Goal: Task Accomplishment & Management: Complete application form

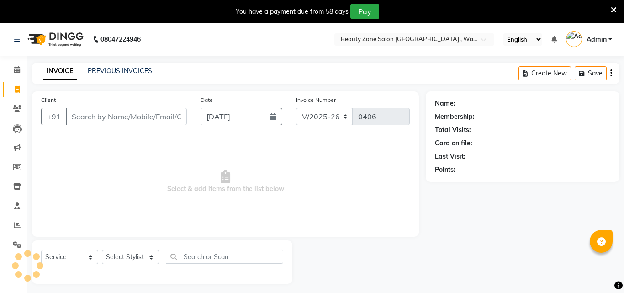
select select "4568"
select select "service"
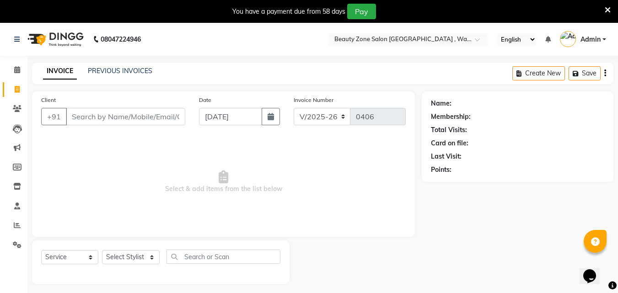
click at [608, 11] on icon at bounding box center [607, 10] width 6 height 8
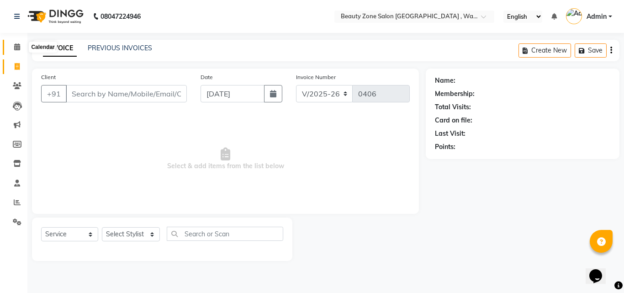
click at [15, 44] on icon at bounding box center [17, 46] width 6 height 7
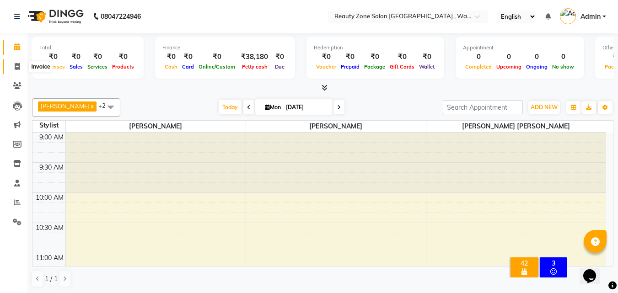
click at [20, 69] on span at bounding box center [17, 67] width 16 height 11
select select "4568"
select select "service"
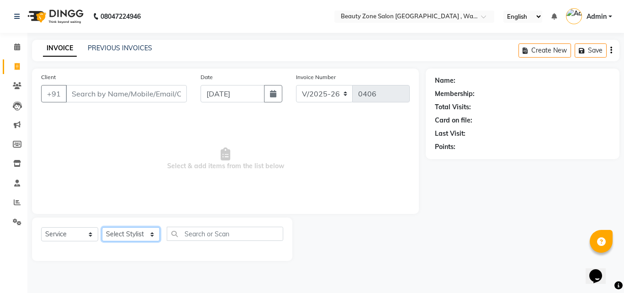
click at [123, 238] on select "Select Stylist [PERSON_NAME] [PERSON_NAME] [PERSON_NAME] [PERSON_NAME]" at bounding box center [131, 234] width 58 height 14
select select "72183"
click at [102, 227] on select "Select Stylist [PERSON_NAME] [PERSON_NAME] [PERSON_NAME] [PERSON_NAME]" at bounding box center [131, 234] width 58 height 14
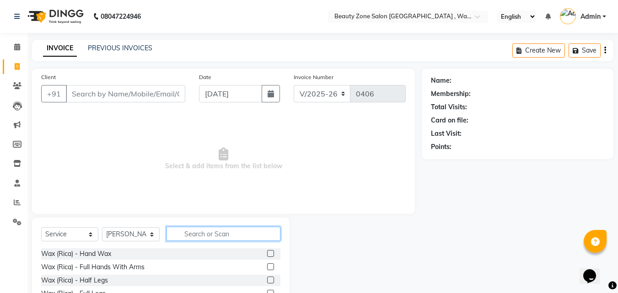
click at [202, 233] on input "text" at bounding box center [223, 234] width 114 height 14
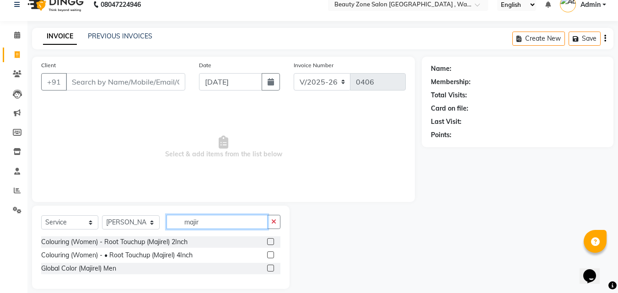
scroll to position [21, 0]
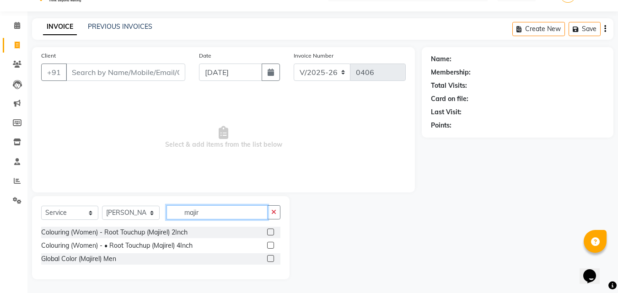
type input "majir"
click at [269, 257] on label at bounding box center [270, 258] width 7 height 7
click at [269, 257] on input "checkbox" at bounding box center [270, 259] width 6 height 6
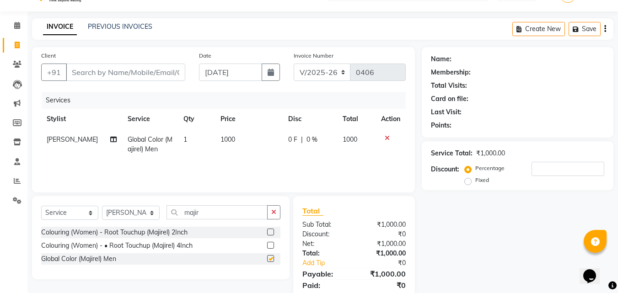
checkbox input "false"
click at [253, 211] on input "majir" at bounding box center [216, 212] width 101 height 14
click at [253, 211] on input "text" at bounding box center [216, 212] width 101 height 14
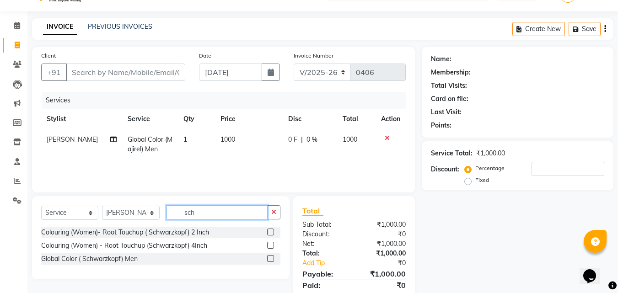
type input "sch"
click at [273, 258] on label at bounding box center [270, 258] width 7 height 7
click at [273, 258] on input "checkbox" at bounding box center [270, 259] width 6 height 6
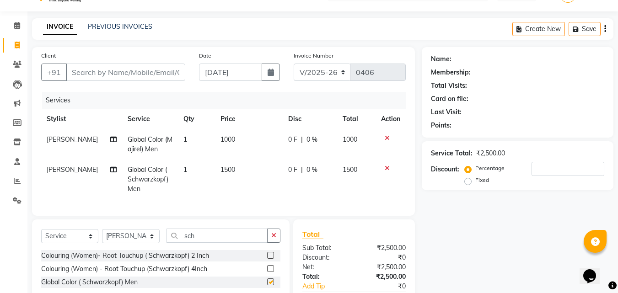
checkbox input "false"
click at [387, 138] on icon at bounding box center [386, 138] width 5 height 6
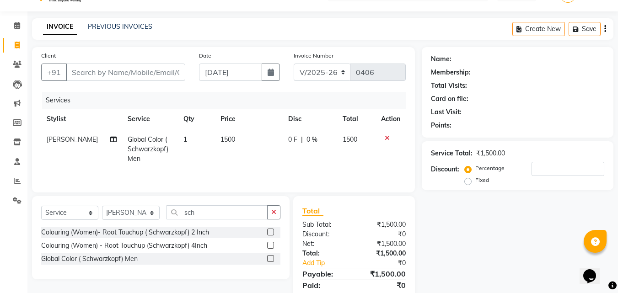
click at [387, 138] on icon at bounding box center [386, 138] width 5 height 6
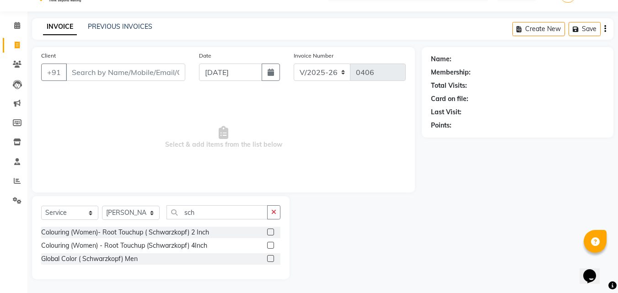
click at [170, 203] on div "Select Service Product Membership Package Voucher Prepaid Gift Card Select Styl…" at bounding box center [160, 237] width 257 height 83
click at [170, 204] on div "Select Service Product Membership Package Voucher Prepaid Gift Card Select Styl…" at bounding box center [160, 237] width 257 height 83
click at [143, 132] on span "Select & add items from the list below" at bounding box center [223, 137] width 364 height 91
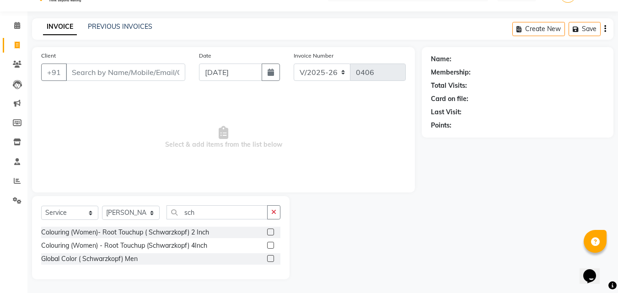
click at [143, 133] on span "Select & add items from the list below" at bounding box center [223, 137] width 364 height 91
click at [143, 137] on span "Select & add items from the list below" at bounding box center [223, 137] width 364 height 91
click at [474, 242] on div "Name: Membership: Total Visits: Card on file: Last Visit: Points:" at bounding box center [520, 163] width 198 height 232
click at [21, 27] on span at bounding box center [17, 26] width 16 height 11
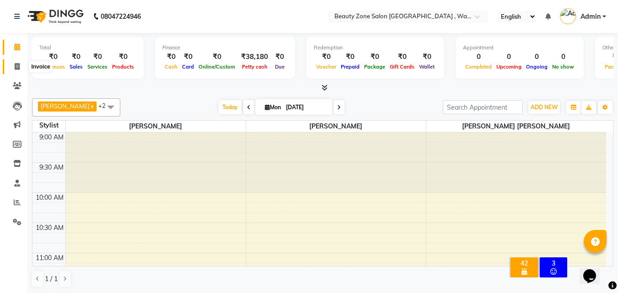
click at [16, 62] on span at bounding box center [17, 67] width 16 height 11
select select "4568"
select select "service"
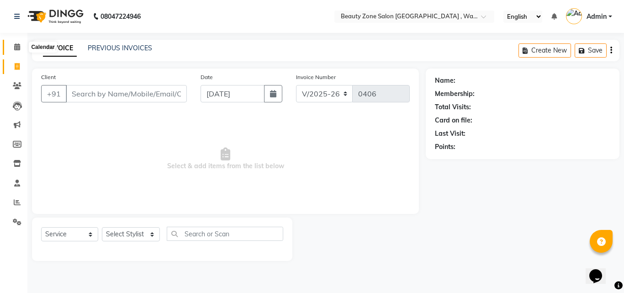
click at [16, 49] on icon at bounding box center [17, 46] width 6 height 7
